Goal: Find specific page/section: Find specific page/section

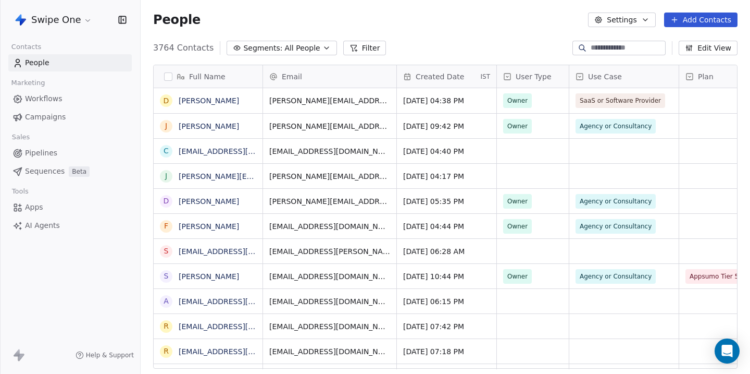
scroll to position [329, 610]
click at [202, 101] on link "[PERSON_NAME]" at bounding box center [209, 100] width 60 height 8
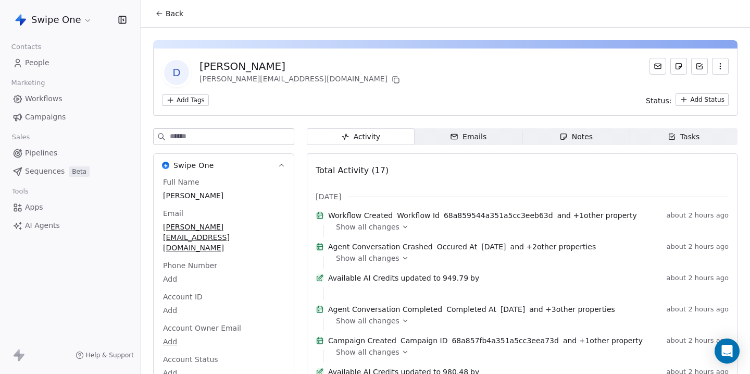
click at [170, 17] on span "Back" at bounding box center [175, 13] width 18 height 10
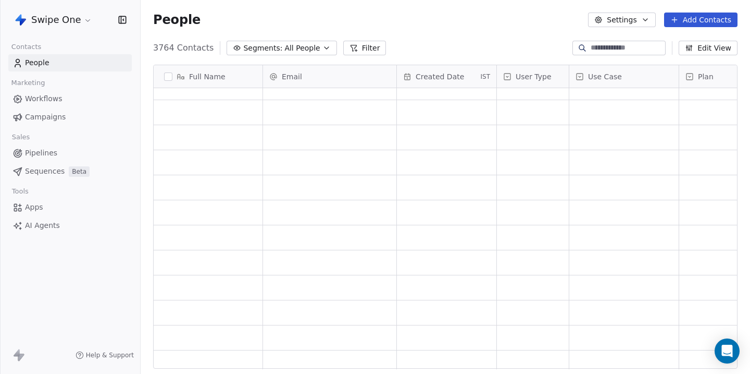
scroll to position [2827, 0]
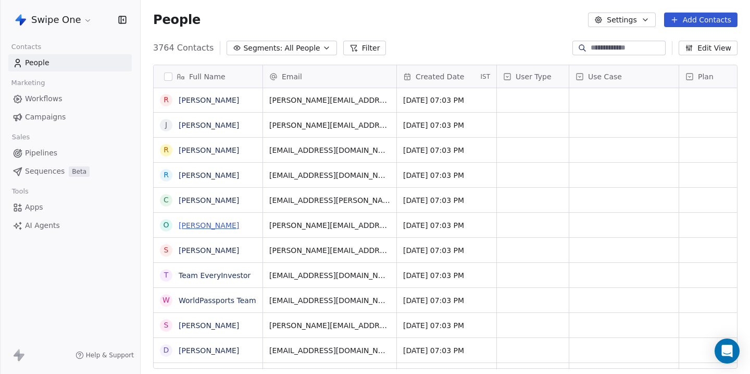
click at [196, 226] on link "[PERSON_NAME]" at bounding box center [209, 225] width 60 height 8
